Goal: Task Accomplishment & Management: Manage account settings

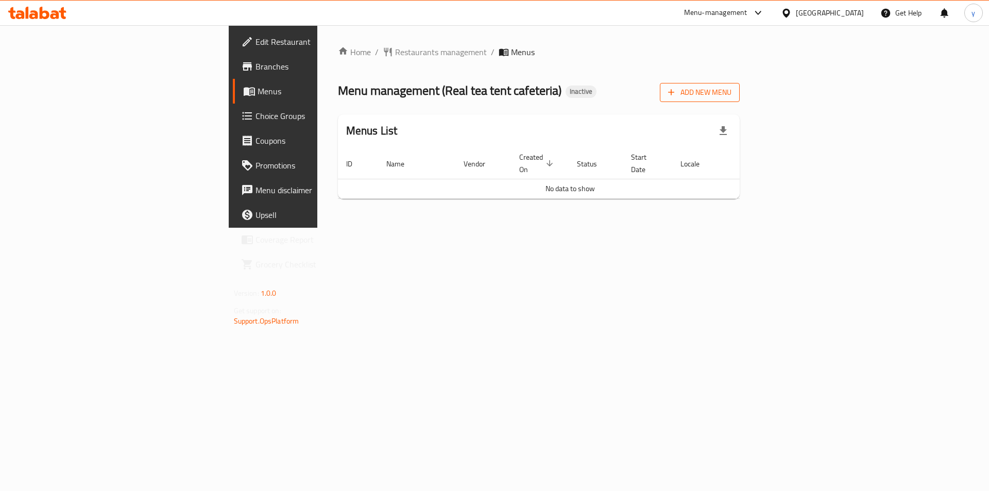
click at [731, 96] on span "Add New Menu" at bounding box center [699, 92] width 63 height 13
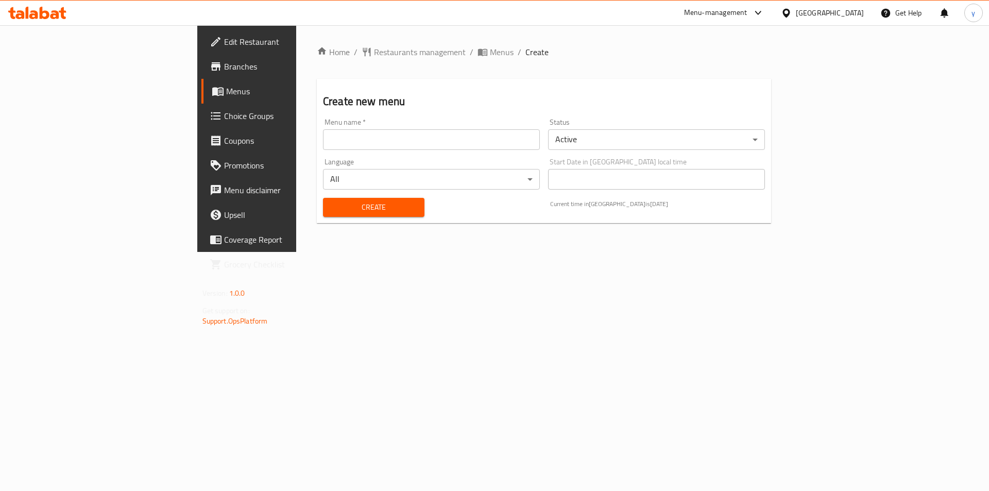
click at [392, 141] on input "text" at bounding box center [431, 139] width 217 height 21
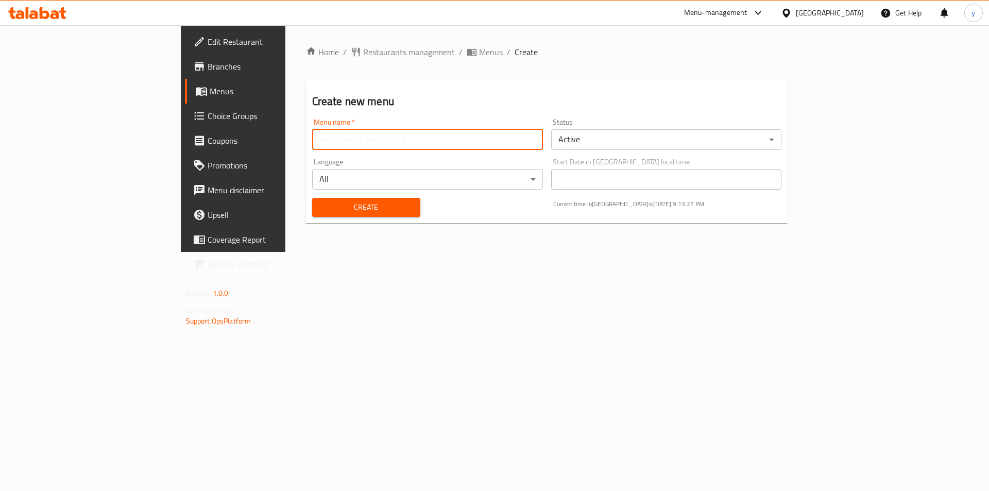
type input "menu"
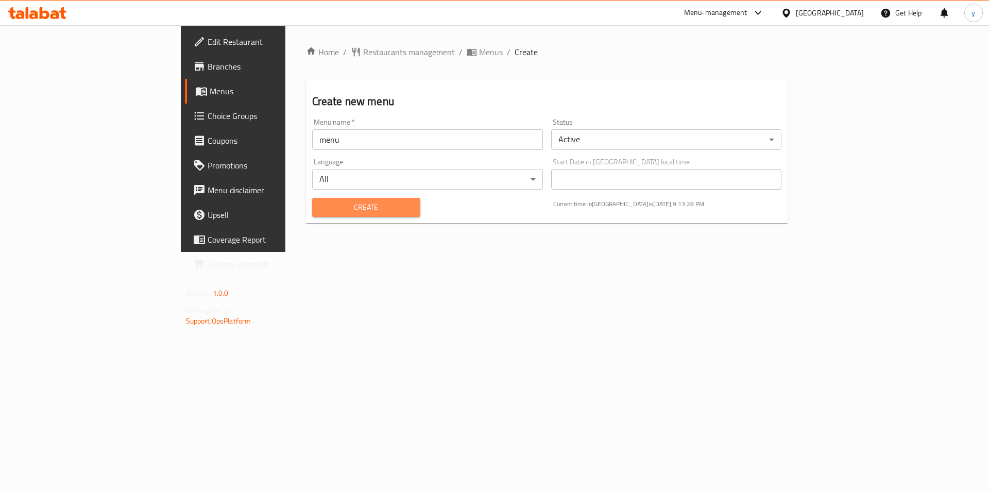
click at [320, 207] on span "Create" at bounding box center [366, 207] width 92 height 13
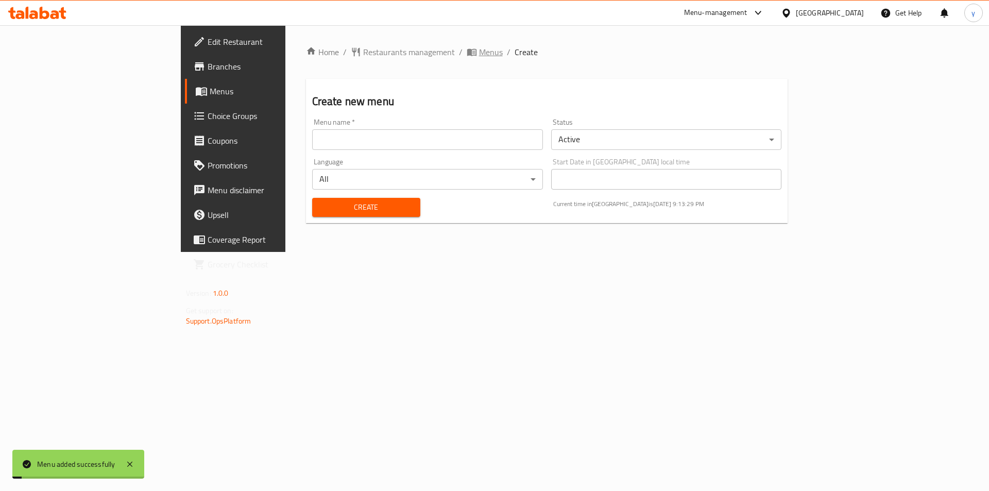
click at [479, 57] on span "Menus" at bounding box center [491, 52] width 24 height 12
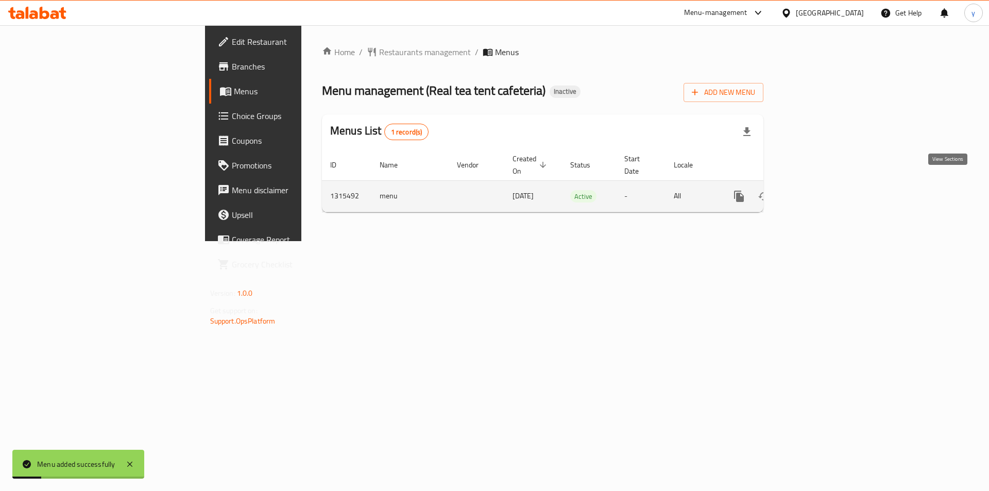
click at [819, 190] on icon "enhanced table" at bounding box center [813, 196] width 12 height 12
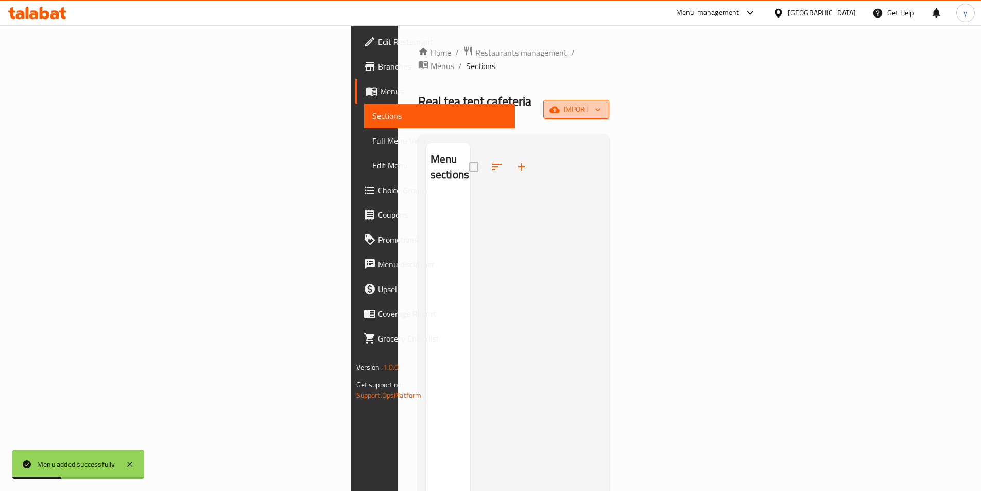
click at [601, 103] on span "import" at bounding box center [576, 109] width 49 height 13
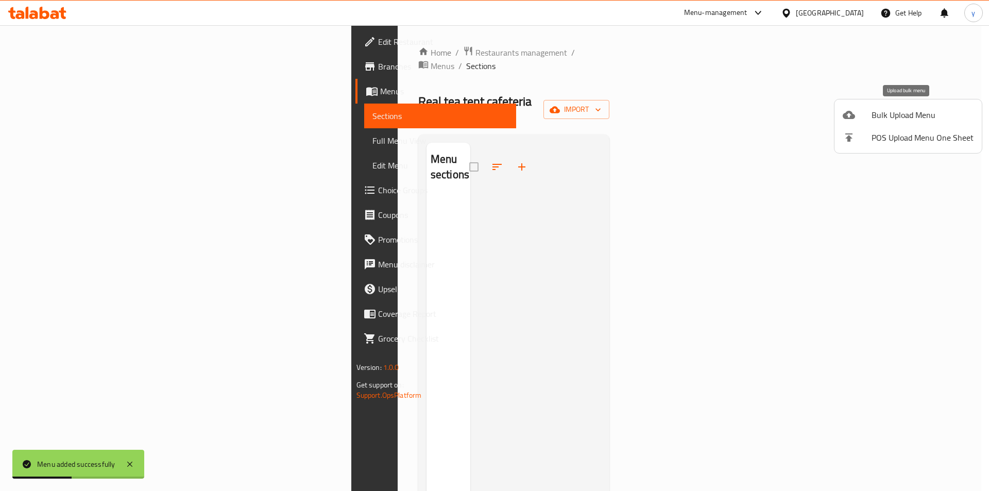
click at [852, 115] on icon at bounding box center [849, 115] width 12 height 8
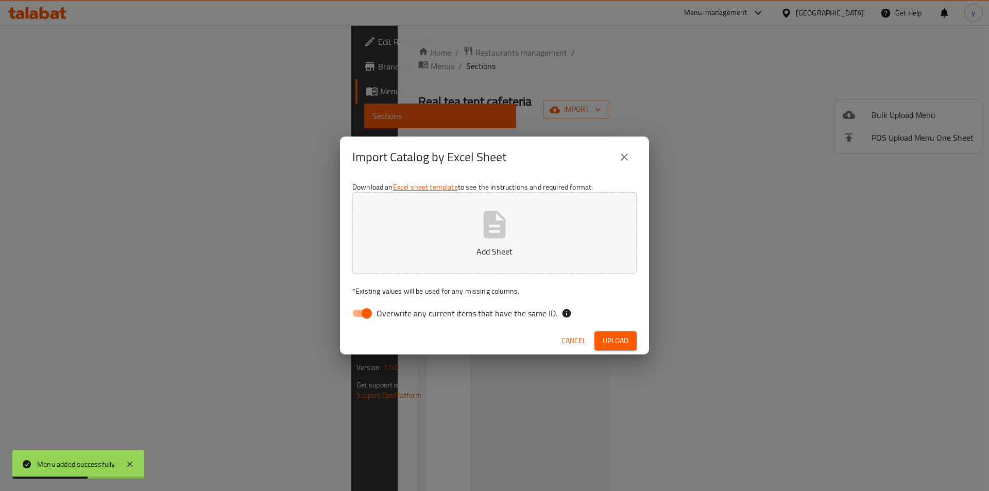
click at [356, 313] on input "Overwrite any current items that have the same ID." at bounding box center [366, 313] width 59 height 20
checkbox input "false"
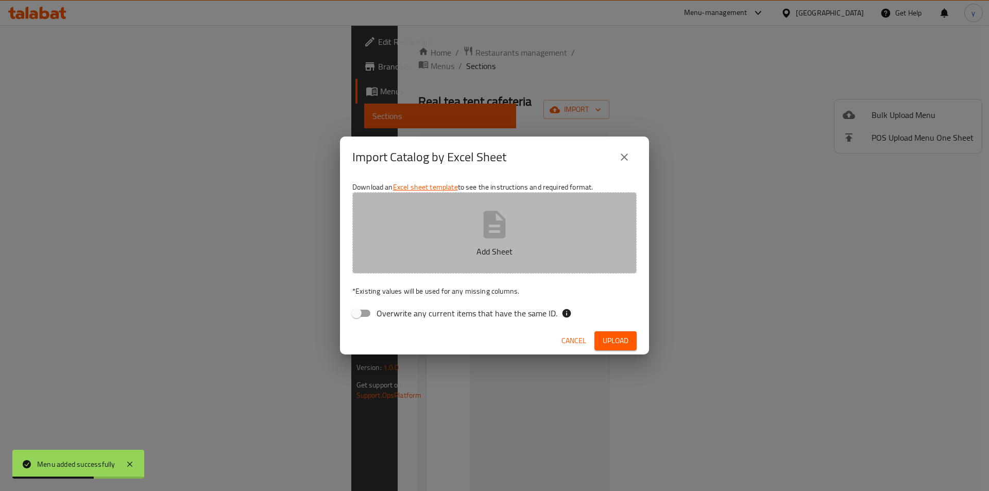
click at [509, 251] on p "Add Sheet" at bounding box center [494, 251] width 252 height 12
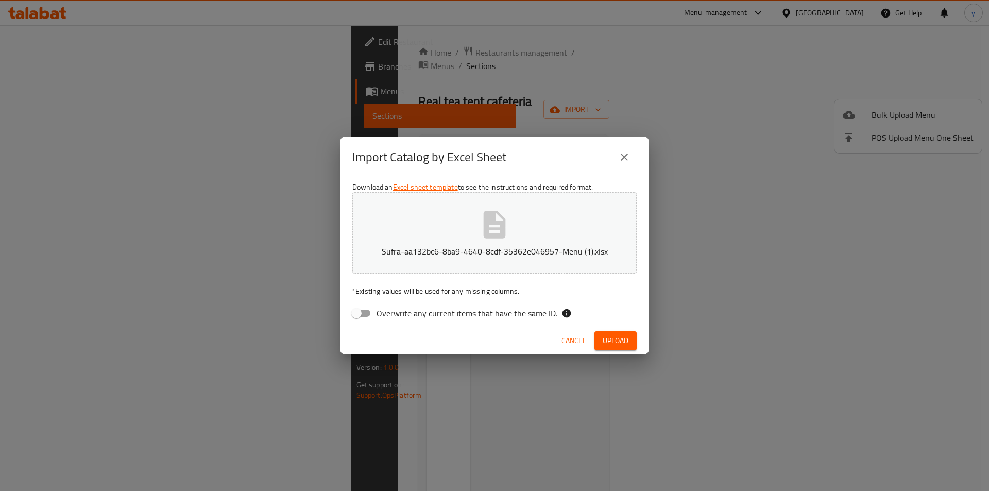
click at [603, 337] on span "Upload" at bounding box center [616, 340] width 26 height 13
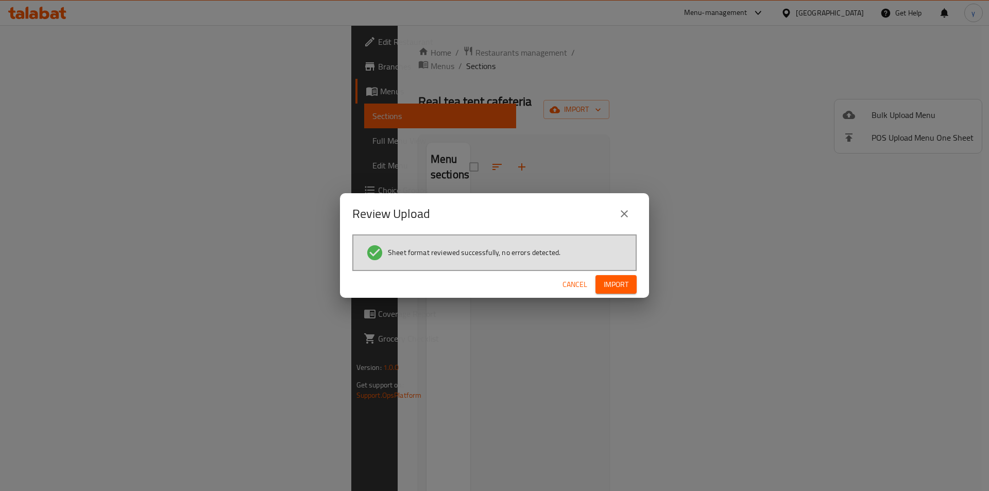
click at [621, 289] on span "Import" at bounding box center [616, 284] width 25 height 13
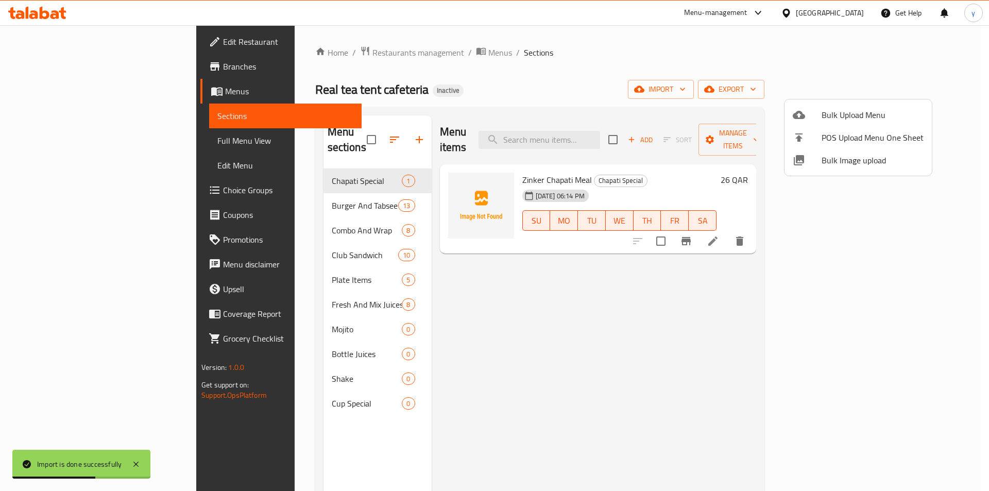
click at [765, 76] on div at bounding box center [494, 245] width 989 height 491
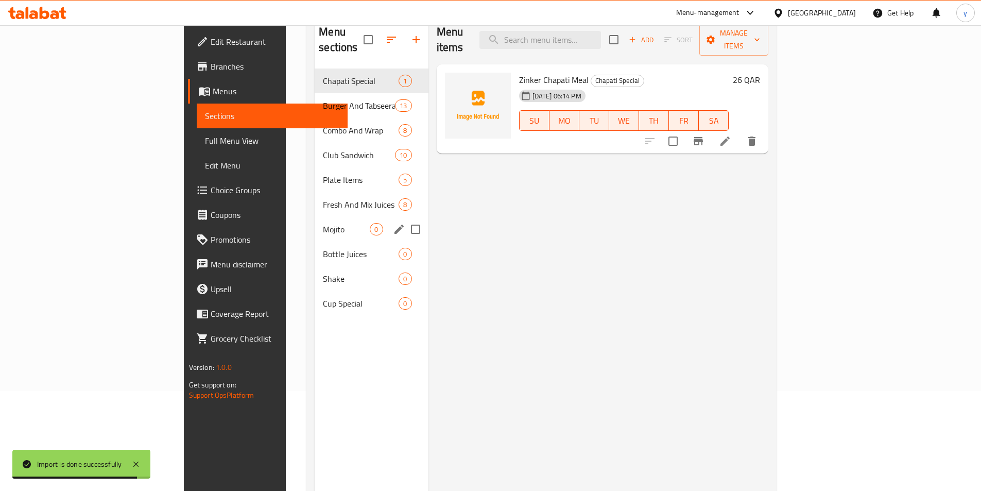
scroll to position [103, 0]
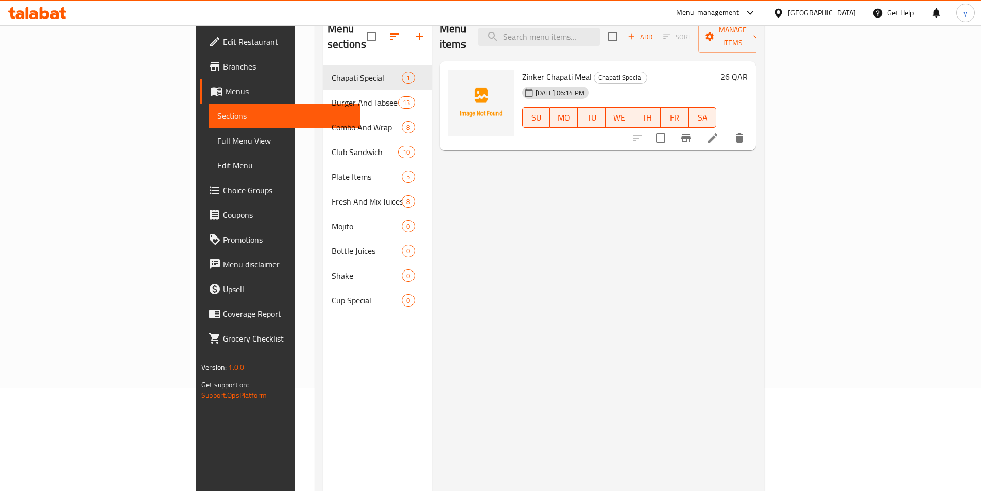
click at [217, 140] on span "Full Menu View" at bounding box center [284, 140] width 134 height 12
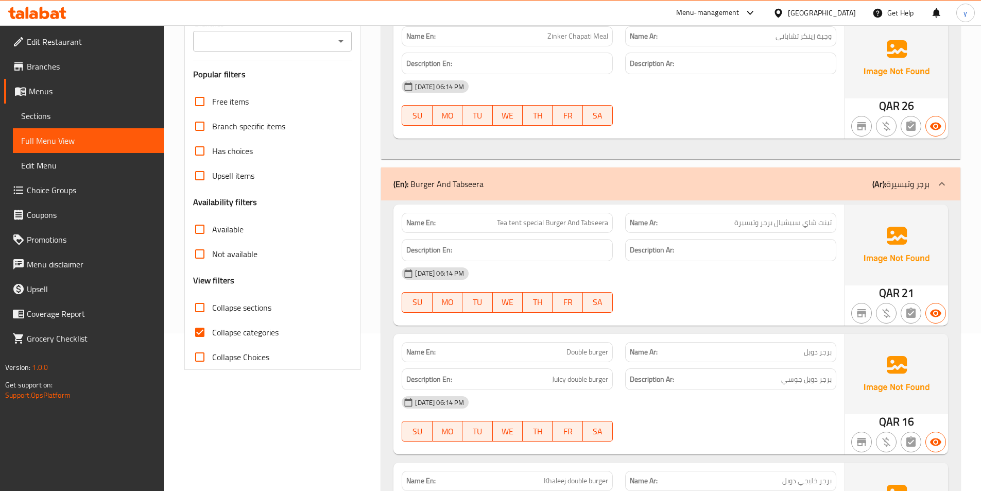
scroll to position [309, 0]
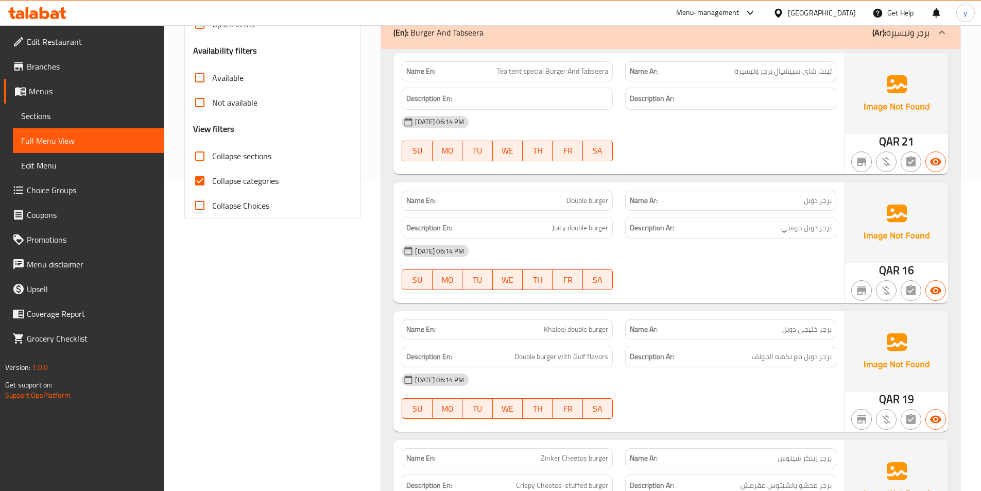
click at [199, 179] on input "Collapse categories" at bounding box center [199, 180] width 25 height 25
checkbox input "false"
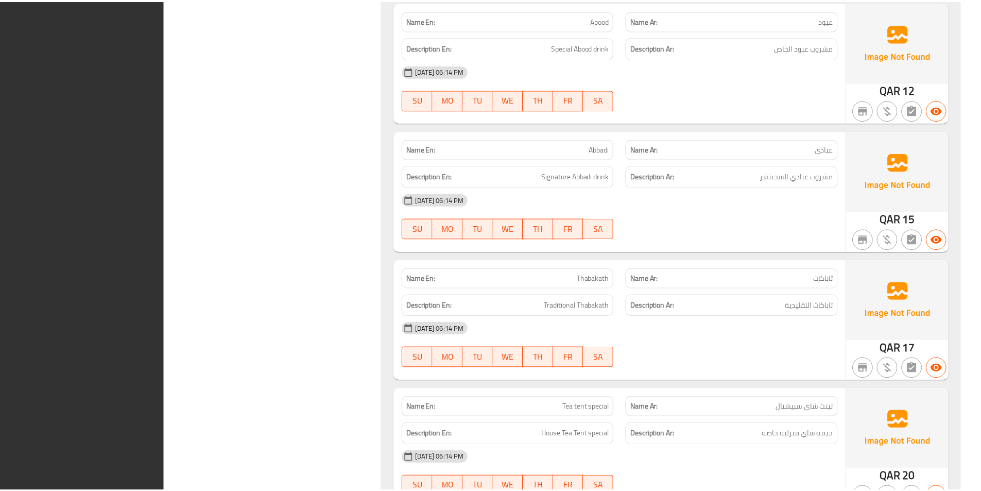
scroll to position [6088, 0]
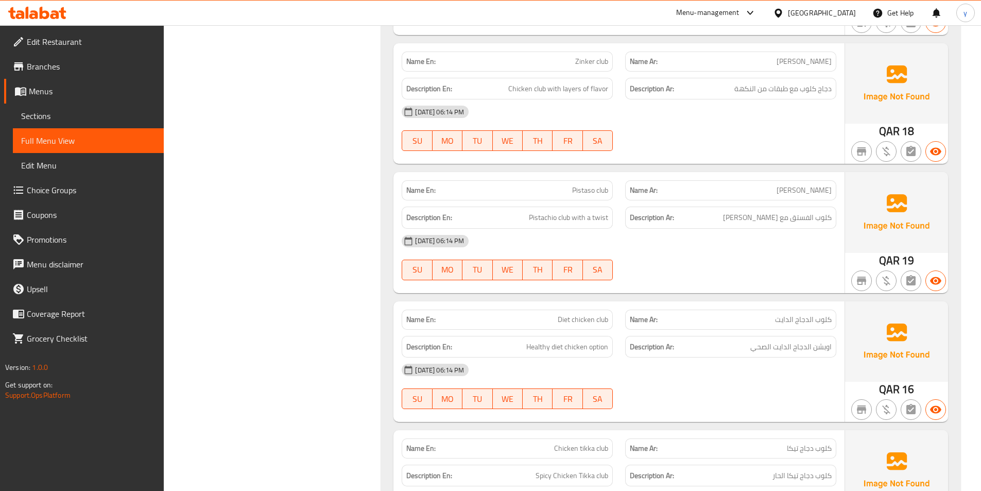
click at [38, 116] on span "Sections" at bounding box center [88, 116] width 134 height 12
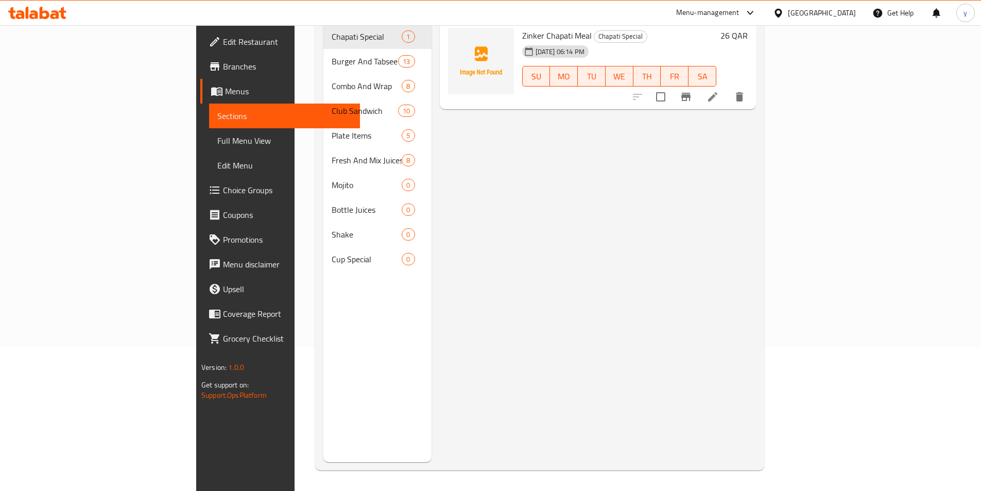
scroll to position [144, 0]
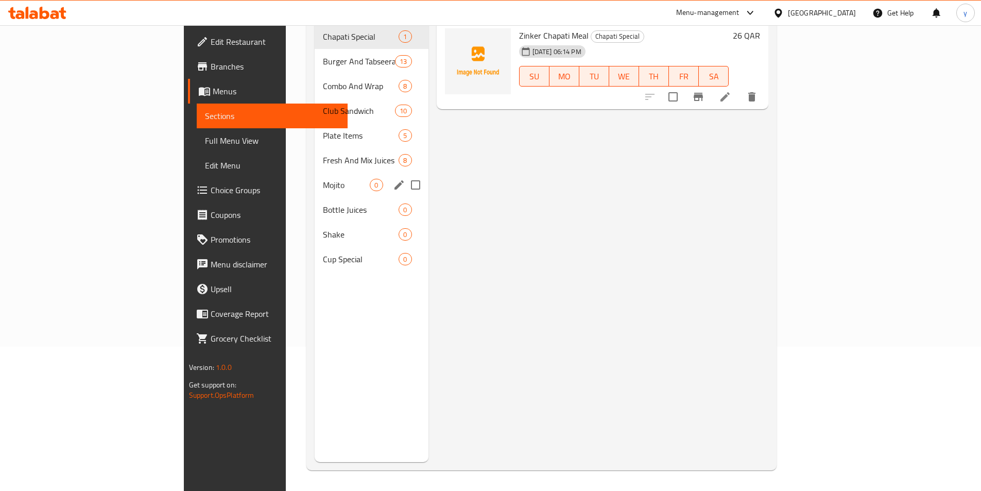
click at [405, 174] on input "Menu sections" at bounding box center [416, 185] width 22 height 22
checkbox input "true"
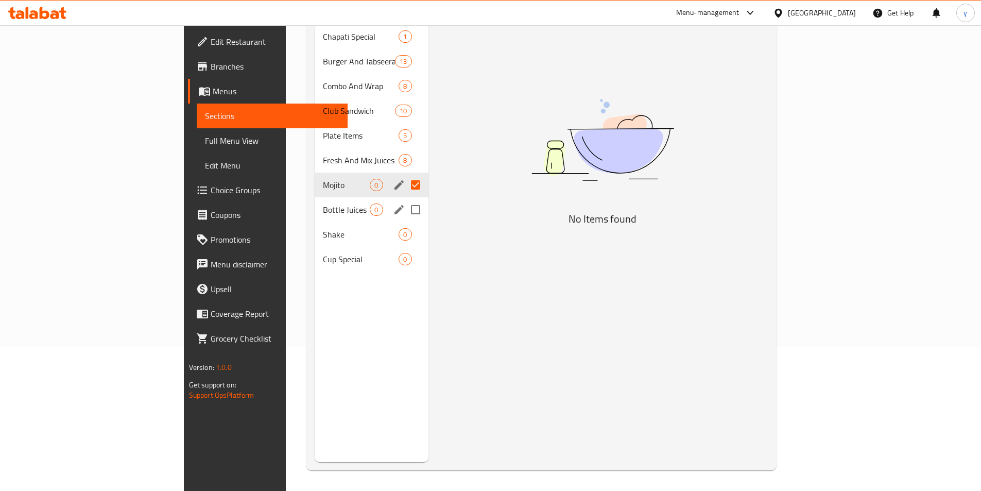
click at [405, 199] on input "Menu sections" at bounding box center [416, 210] width 22 height 22
checkbox input "true"
click at [405, 224] on input "Menu sections" at bounding box center [416, 235] width 22 height 22
checkbox input "true"
click at [405, 248] on input "Menu sections" at bounding box center [416, 259] width 22 height 22
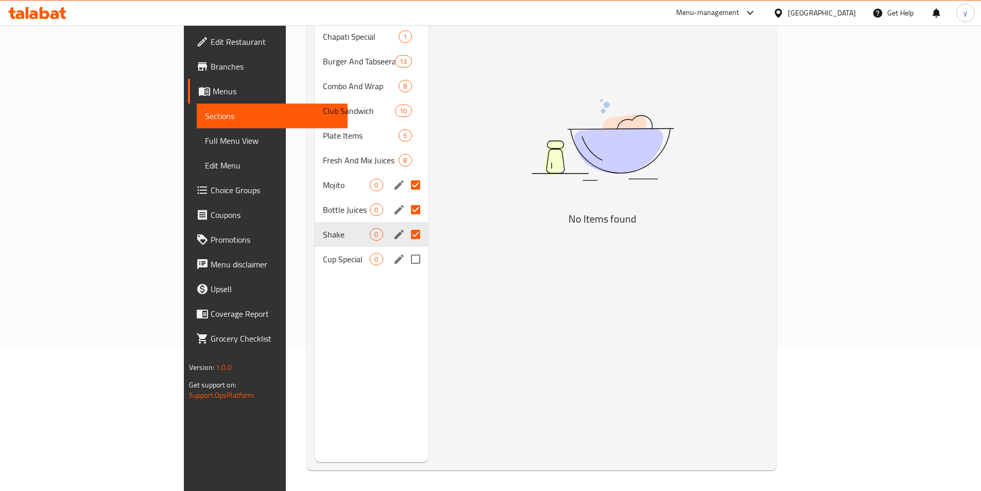
checkbox input "true"
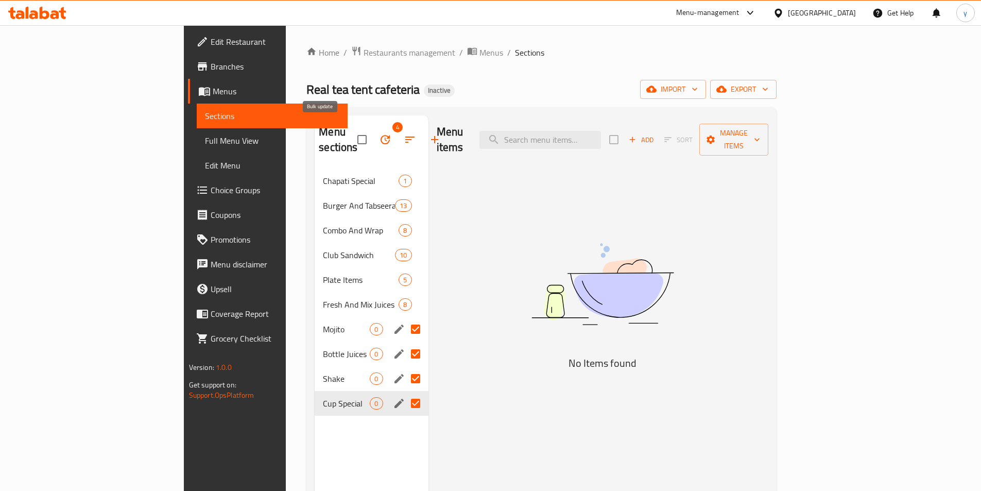
click at [379, 134] on icon "button" at bounding box center [385, 139] width 12 height 12
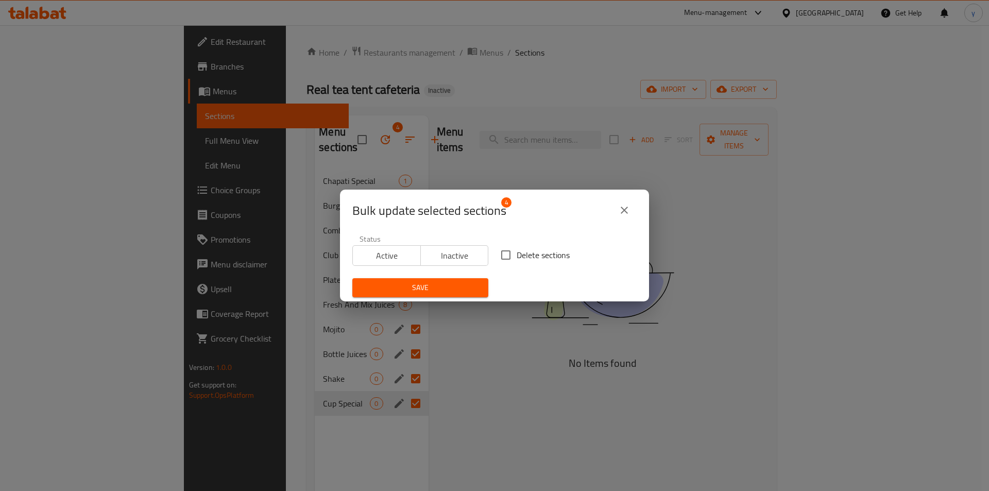
click at [507, 255] on input "Delete sections" at bounding box center [506, 255] width 22 height 22
checkbox input "true"
click at [437, 283] on span "Save" at bounding box center [420, 287] width 119 height 13
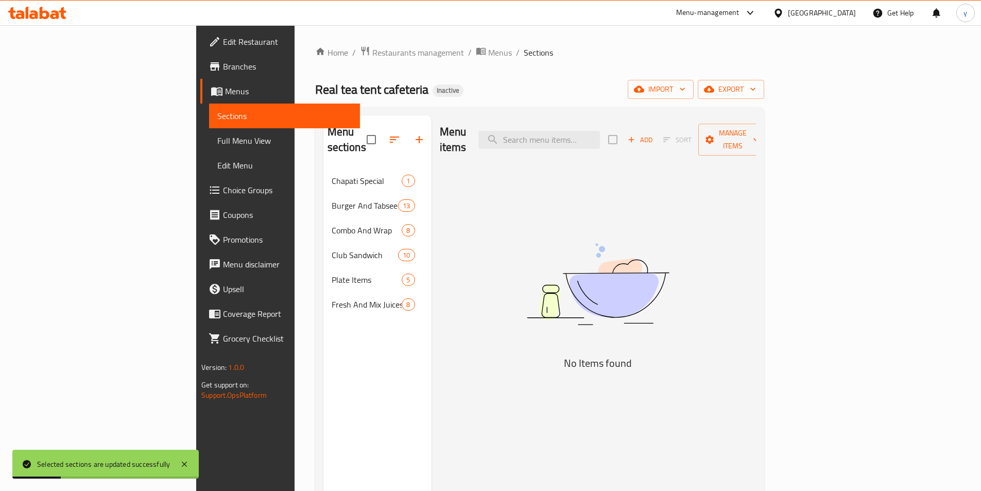
click at [217, 136] on span "Full Menu View" at bounding box center [284, 140] width 134 height 12
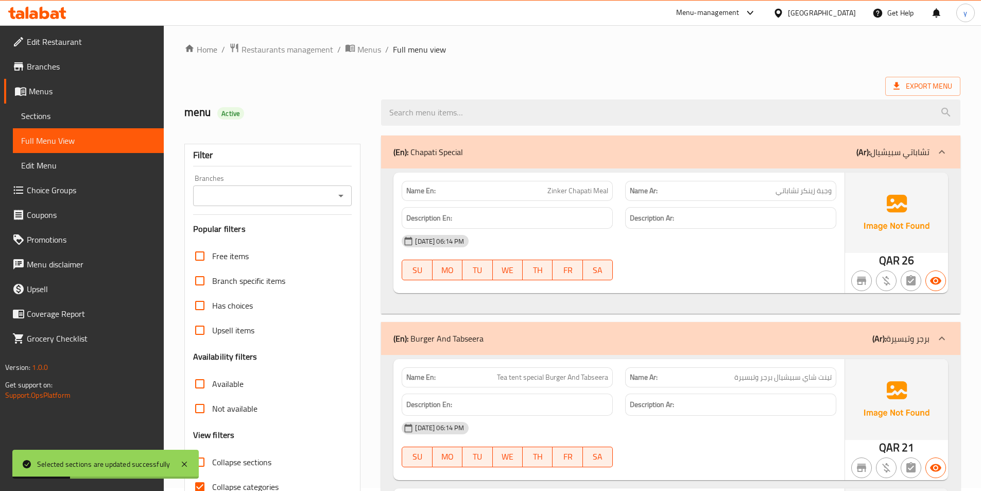
scroll to position [103, 0]
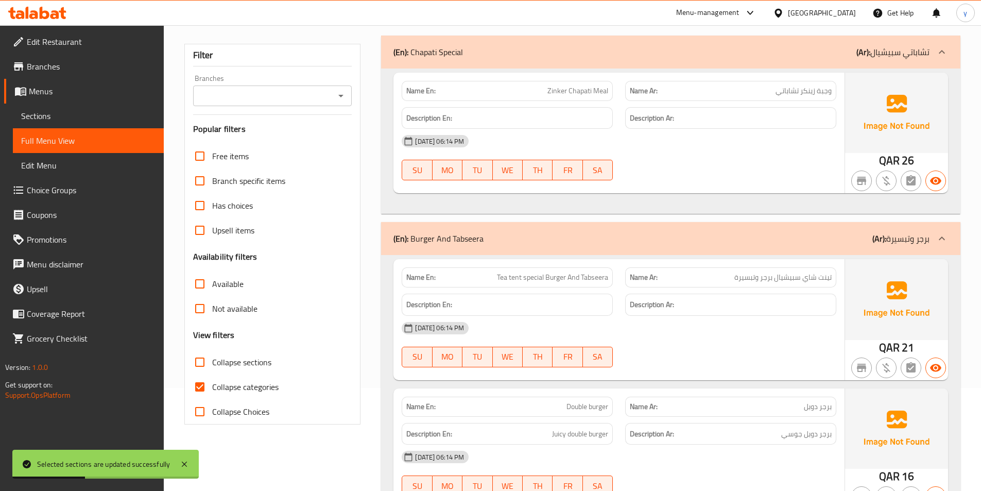
click at [200, 386] on input "Collapse categories" at bounding box center [199, 386] width 25 height 25
checkbox input "false"
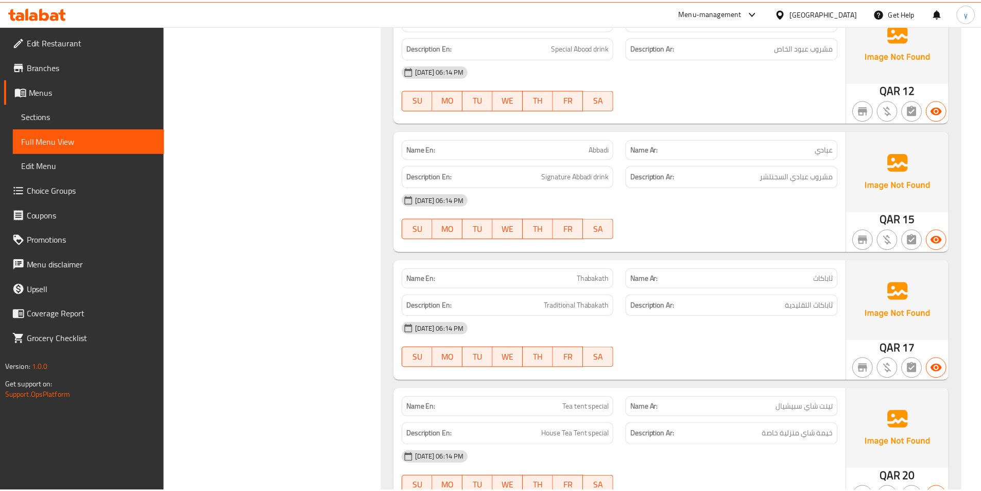
scroll to position [5858, 0]
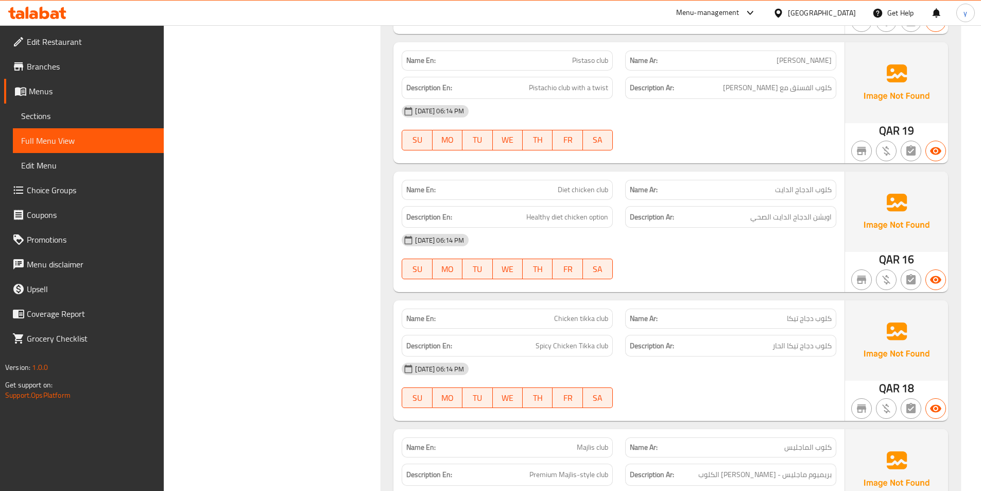
scroll to position [3488, 0]
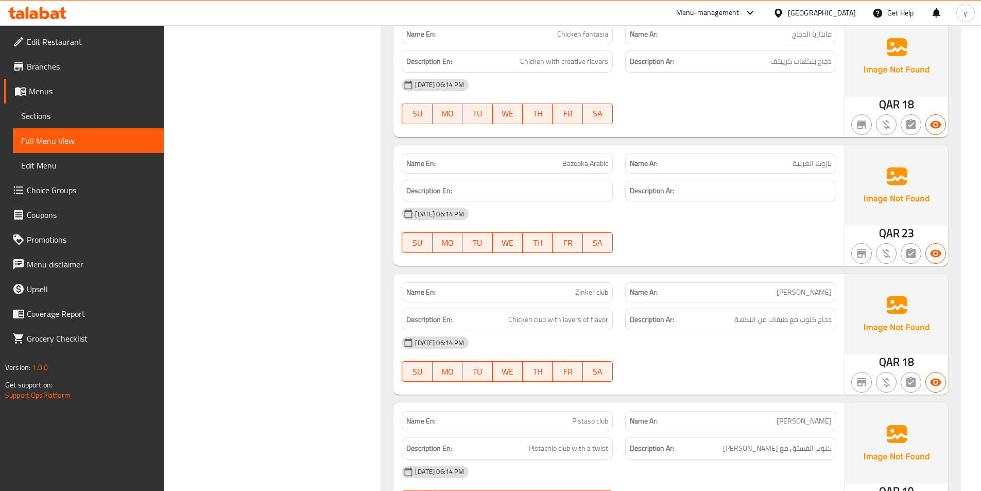
click at [53, 123] on link "Sections" at bounding box center [88, 116] width 151 height 25
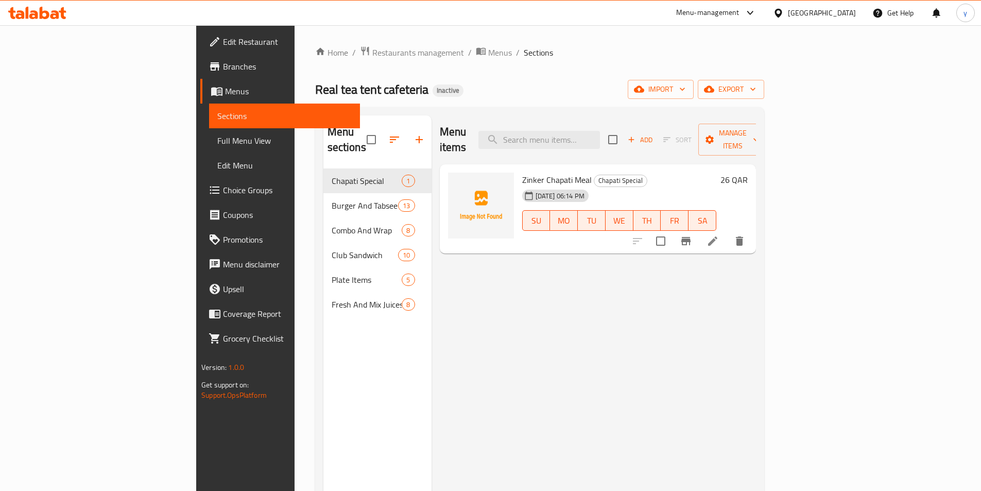
drag, startPoint x: 243, startPoint y: 347, endPoint x: 250, endPoint y: 355, distance: 10.6
click at [323, 355] on div "Menu sections Chapati Special 1 Burger And Tabseera 13 Combo And Wrap 8 Club Sa…" at bounding box center [377, 360] width 108 height 491
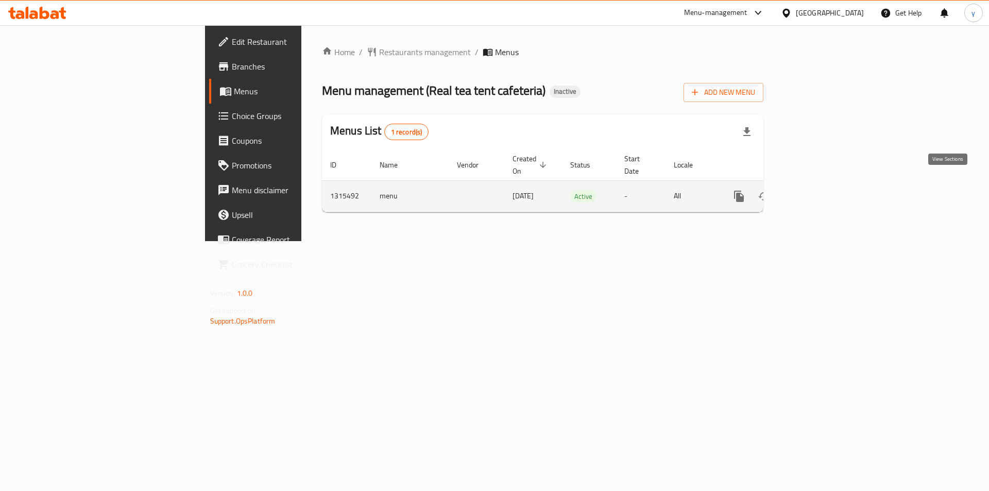
click at [819, 190] on icon "enhanced table" at bounding box center [813, 196] width 12 height 12
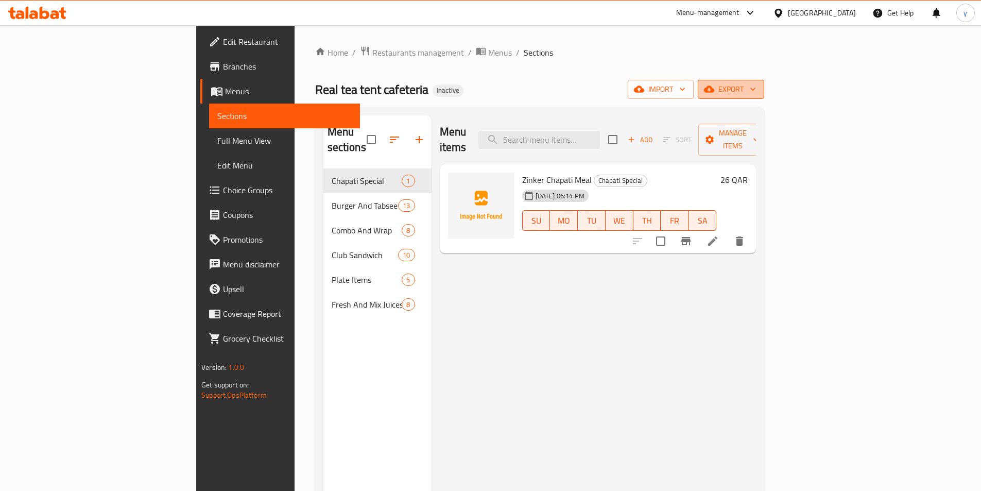
click at [756, 90] on span "export" at bounding box center [731, 89] width 50 height 13
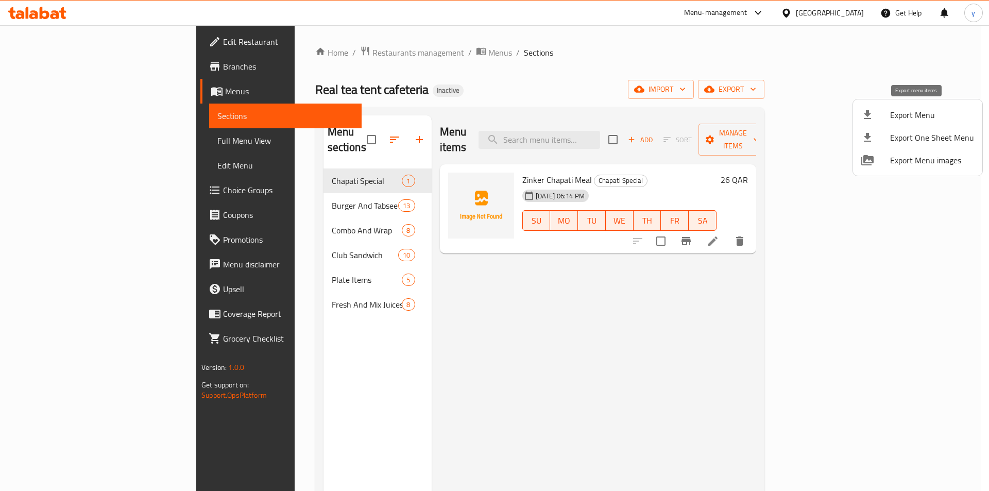
click at [888, 116] on div at bounding box center [875, 115] width 29 height 12
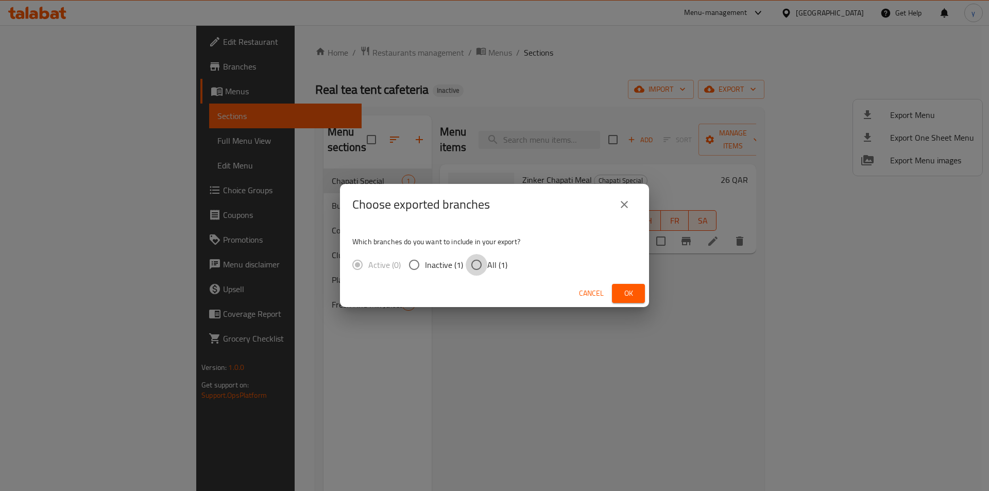
click at [482, 262] on input "All (1)" at bounding box center [477, 265] width 22 height 22
radio input "true"
click at [626, 287] on span "Ok" at bounding box center [628, 293] width 16 height 13
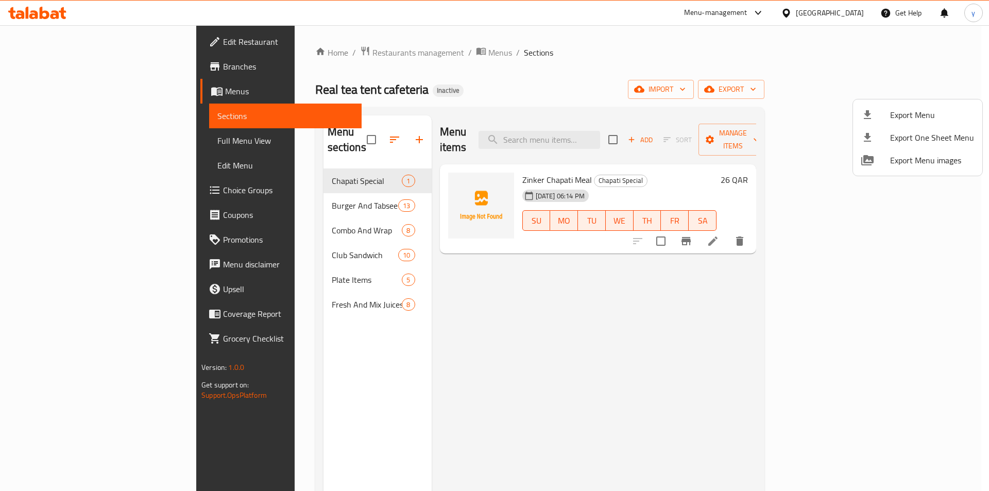
click at [86, 66] on div at bounding box center [494, 245] width 989 height 491
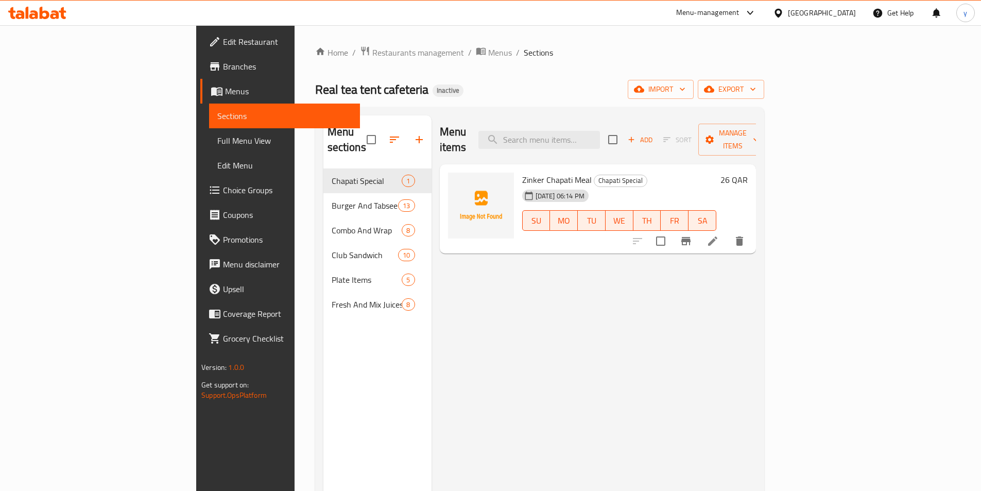
click at [223, 64] on span "Branches" at bounding box center [287, 66] width 129 height 12
